Goal: Check status: Check status

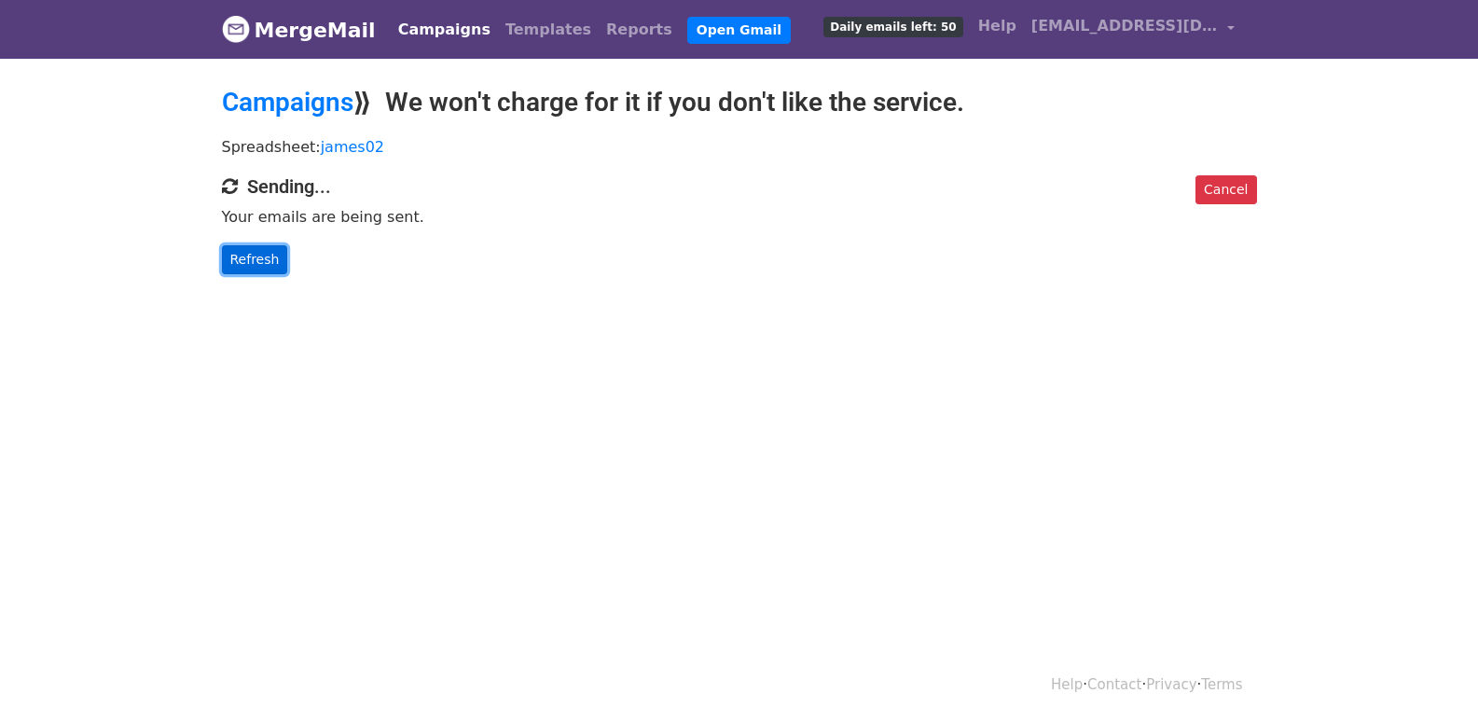
click at [272, 262] on link "Refresh" at bounding box center [255, 259] width 66 height 29
click at [240, 252] on link "Refresh" at bounding box center [255, 259] width 66 height 29
click at [268, 273] on body "MergeMail Campaigns Templates Reports Open Gmail Daily emails left: 50 Help jam…" at bounding box center [739, 174] width 1478 height 349
click at [263, 263] on link "Refresh" at bounding box center [255, 259] width 66 height 29
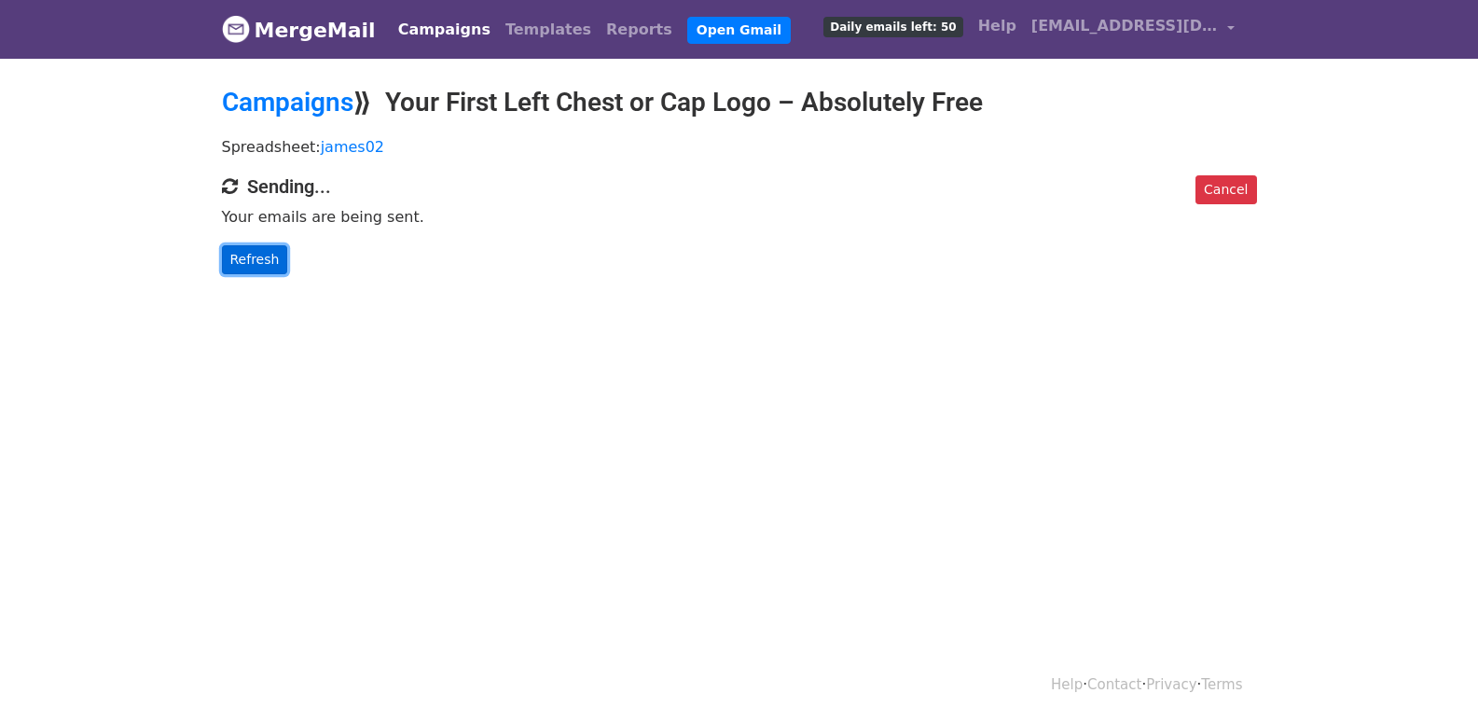
click at [263, 263] on link "Refresh" at bounding box center [255, 259] width 66 height 29
drag, startPoint x: 240, startPoint y: 259, endPoint x: 348, endPoint y: 329, distance: 128.8
click at [240, 259] on link "Refresh" at bounding box center [255, 259] width 66 height 29
